Goal: Obtain resource: Obtain resource

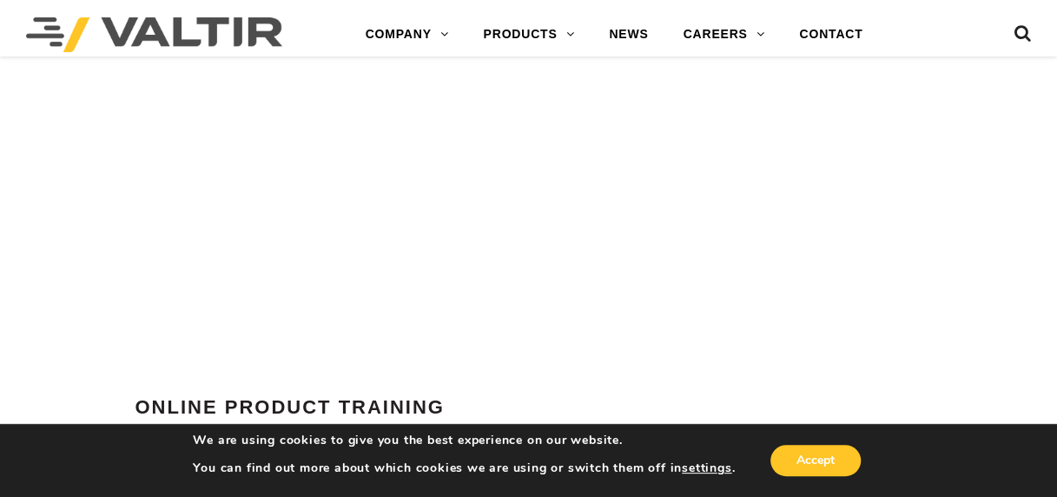
scroll to position [5744, 0]
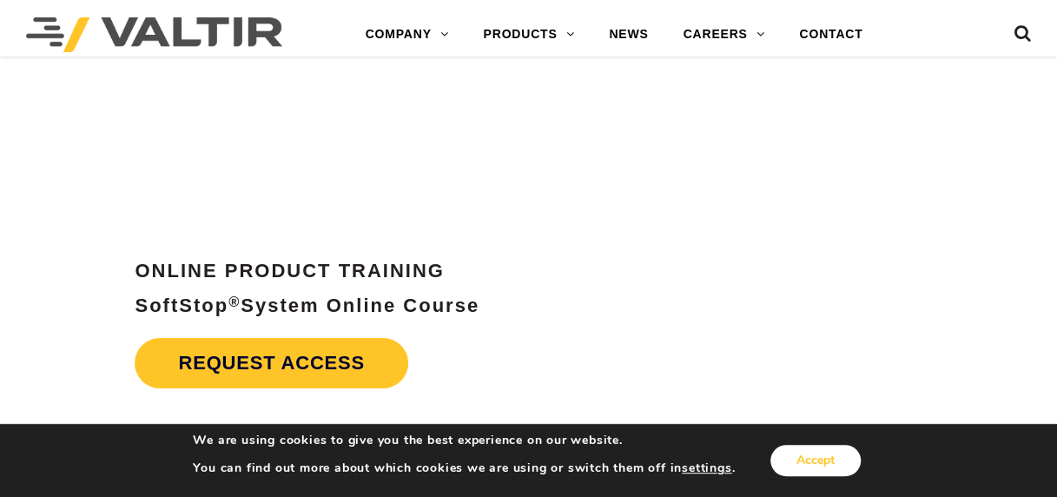
click at [797, 473] on button "Accept" at bounding box center [816, 460] width 90 height 31
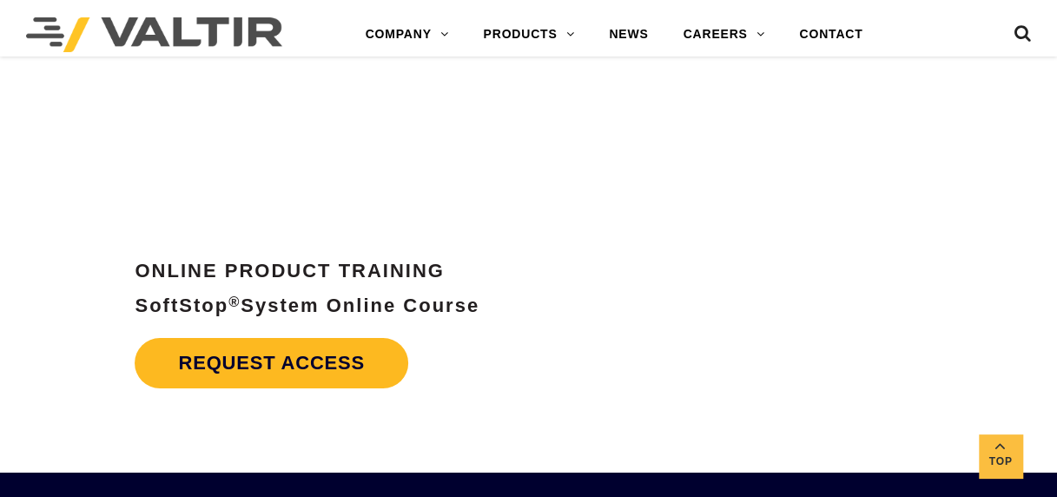
click at [233, 366] on link "Request Access" at bounding box center [272, 363] width 274 height 50
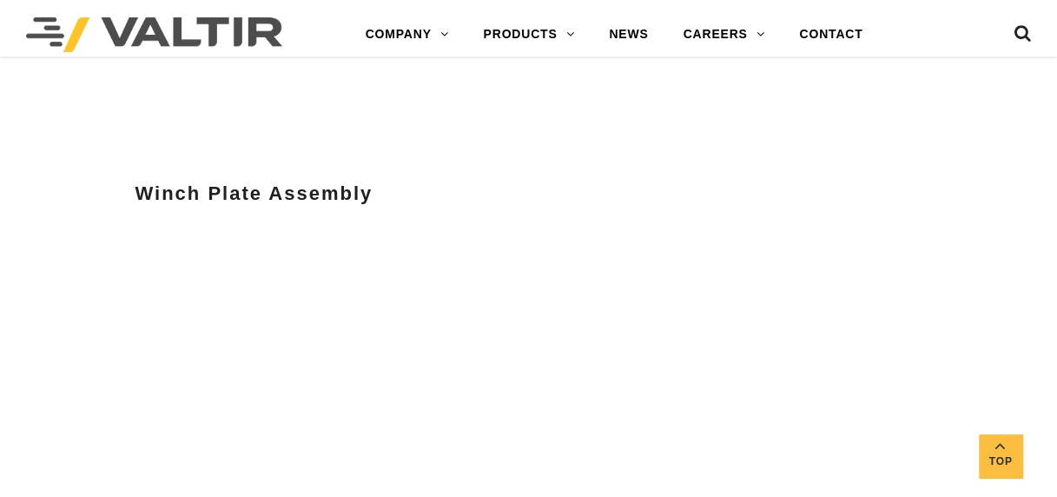
scroll to position [5360, 0]
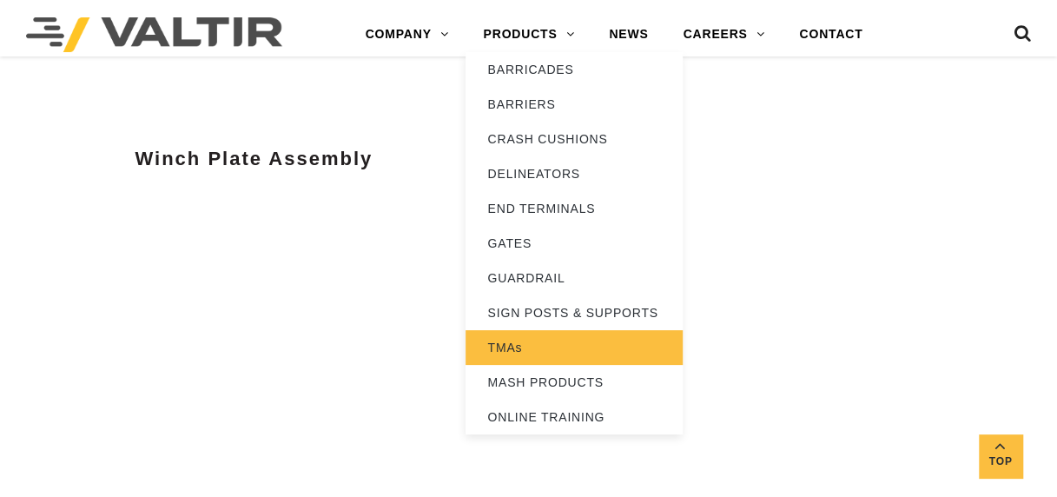
click at [501, 346] on link "TMAs" at bounding box center [574, 347] width 217 height 35
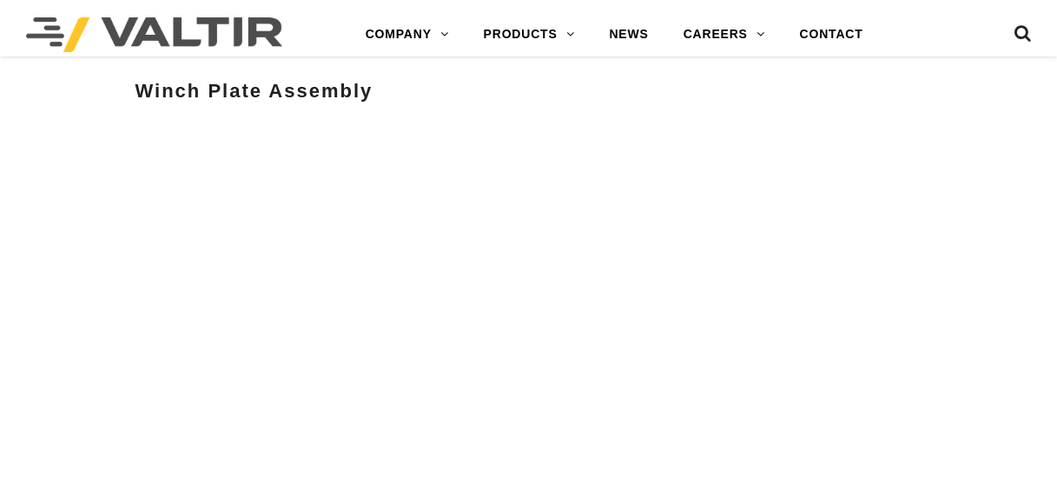
scroll to position [5360, 0]
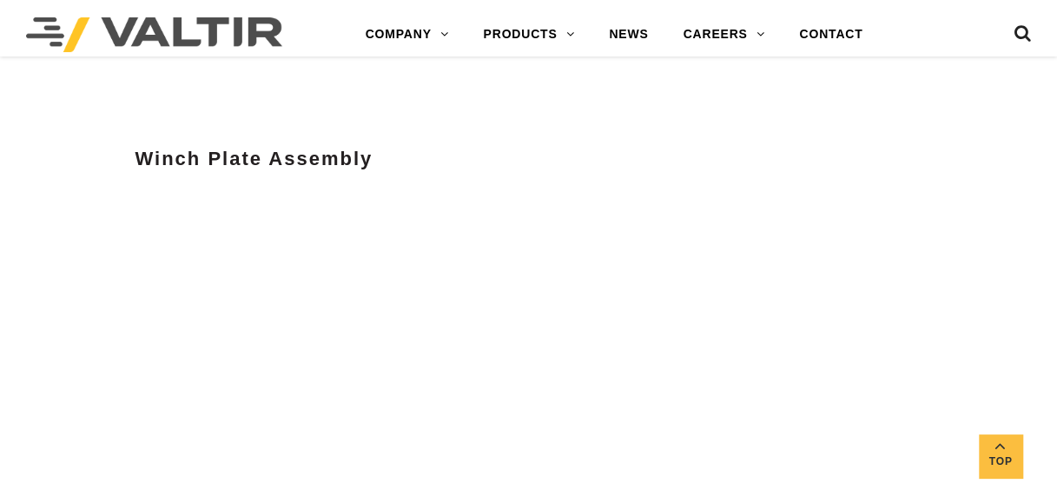
click at [656, 160] on h3 "Winch Plate Assembly" at bounding box center [396, 159] width 523 height 21
drag, startPoint x: 656, startPoint y: 188, endPoint x: 1018, endPoint y: 231, distance: 364.9
